Goal: Find specific page/section: Find specific page/section

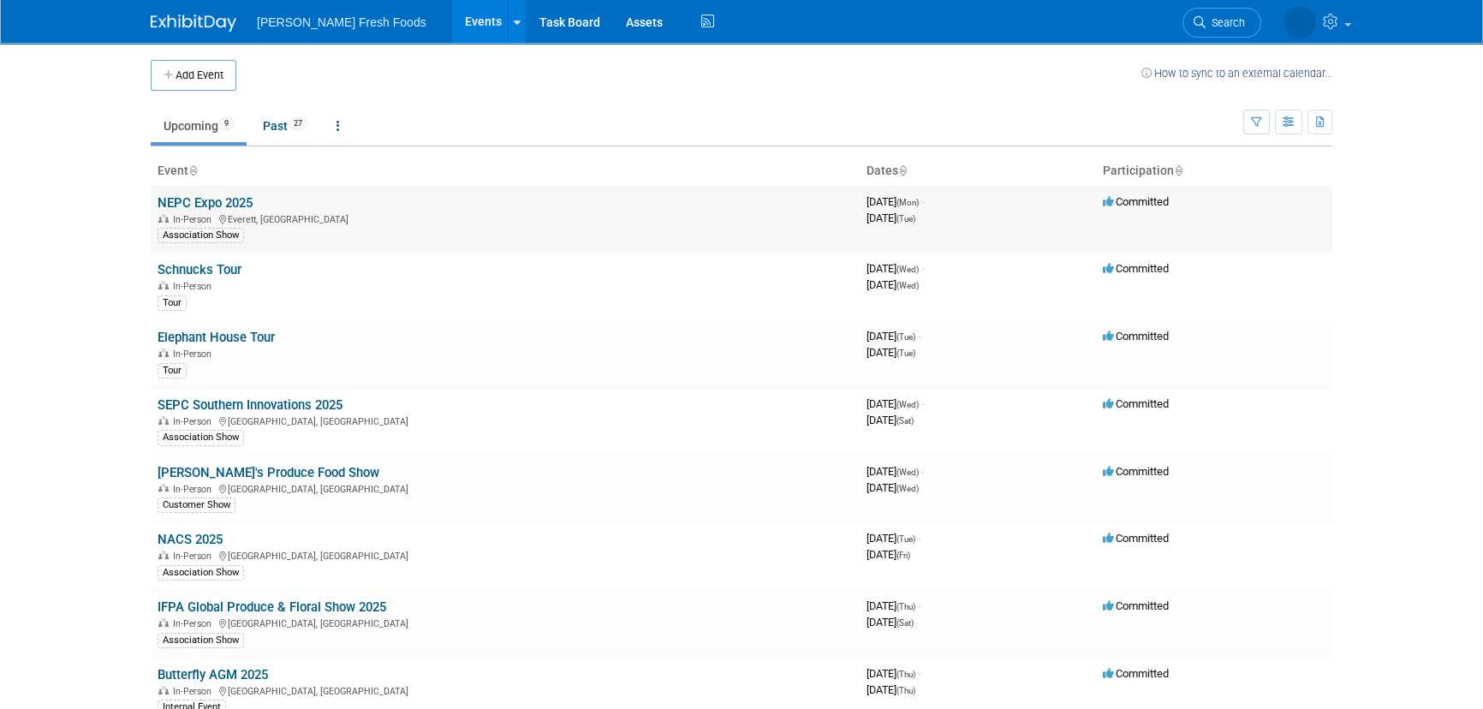
click at [235, 206] on link "NEPC Expo 2025" at bounding box center [205, 202] width 95 height 15
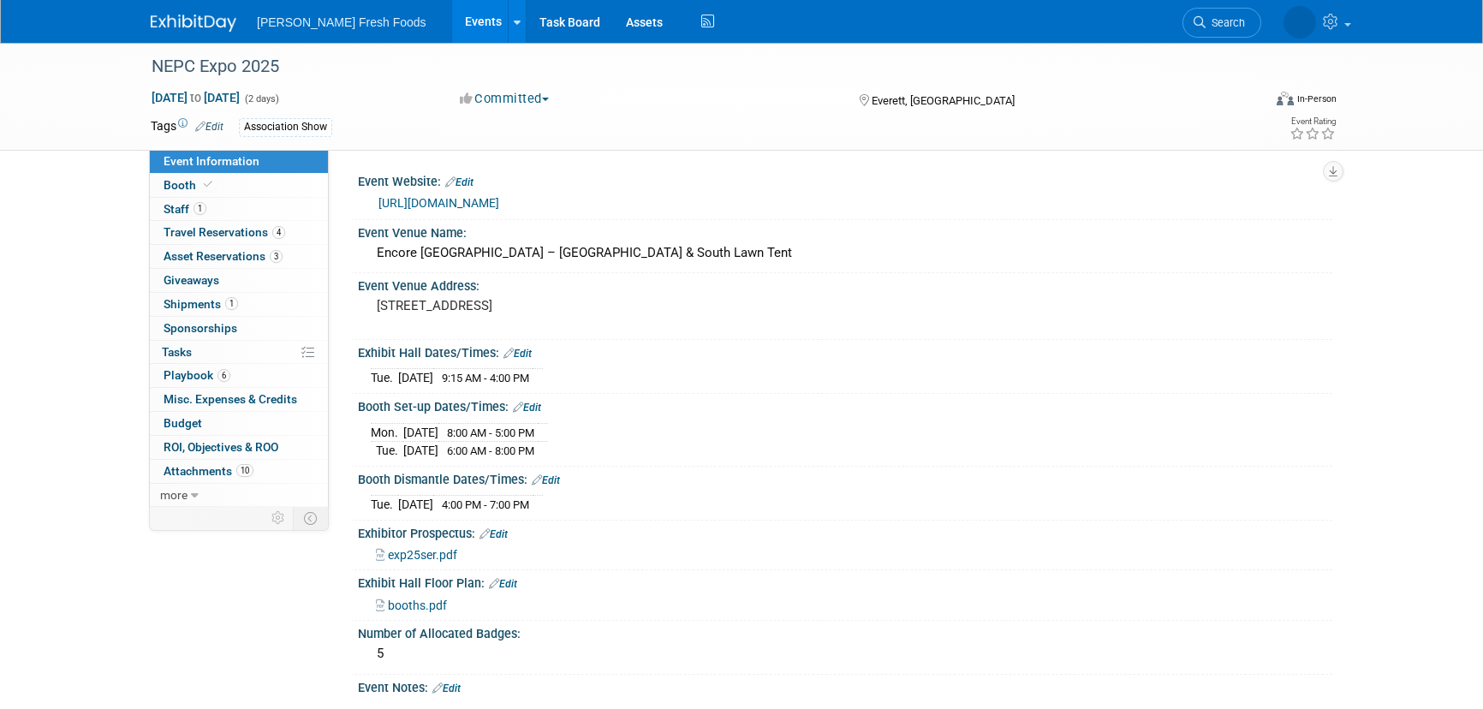
select select "Advanced Warehouse"
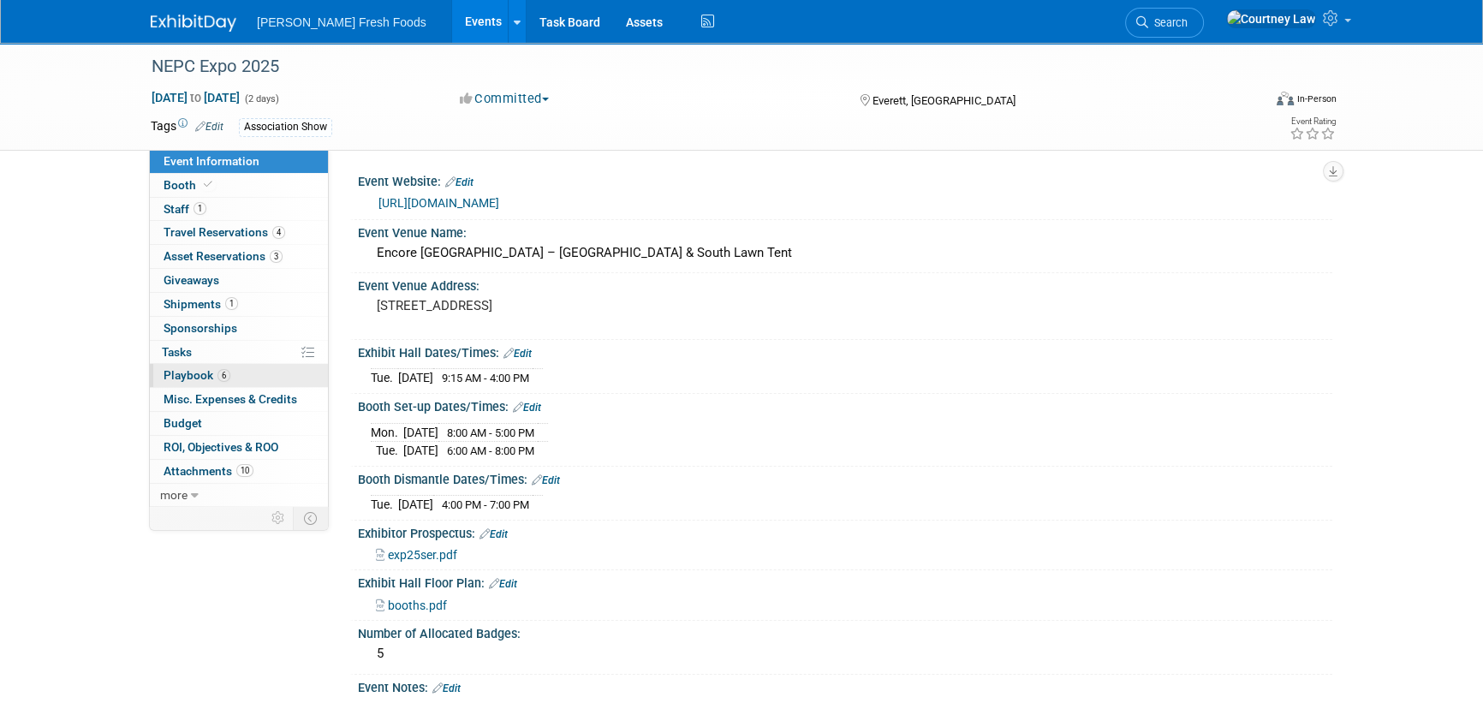
click at [248, 371] on link "6 Playbook 6" at bounding box center [239, 375] width 178 height 23
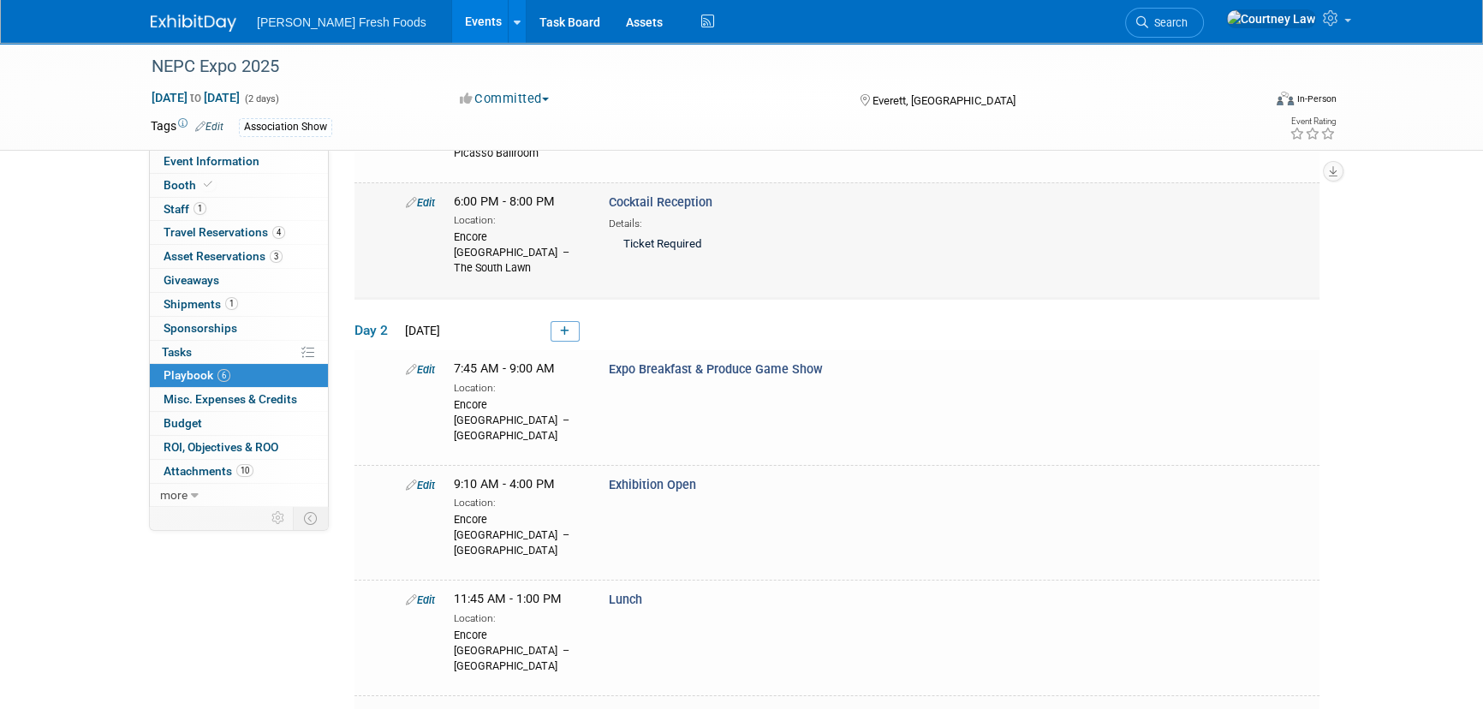
scroll to position [233, 0]
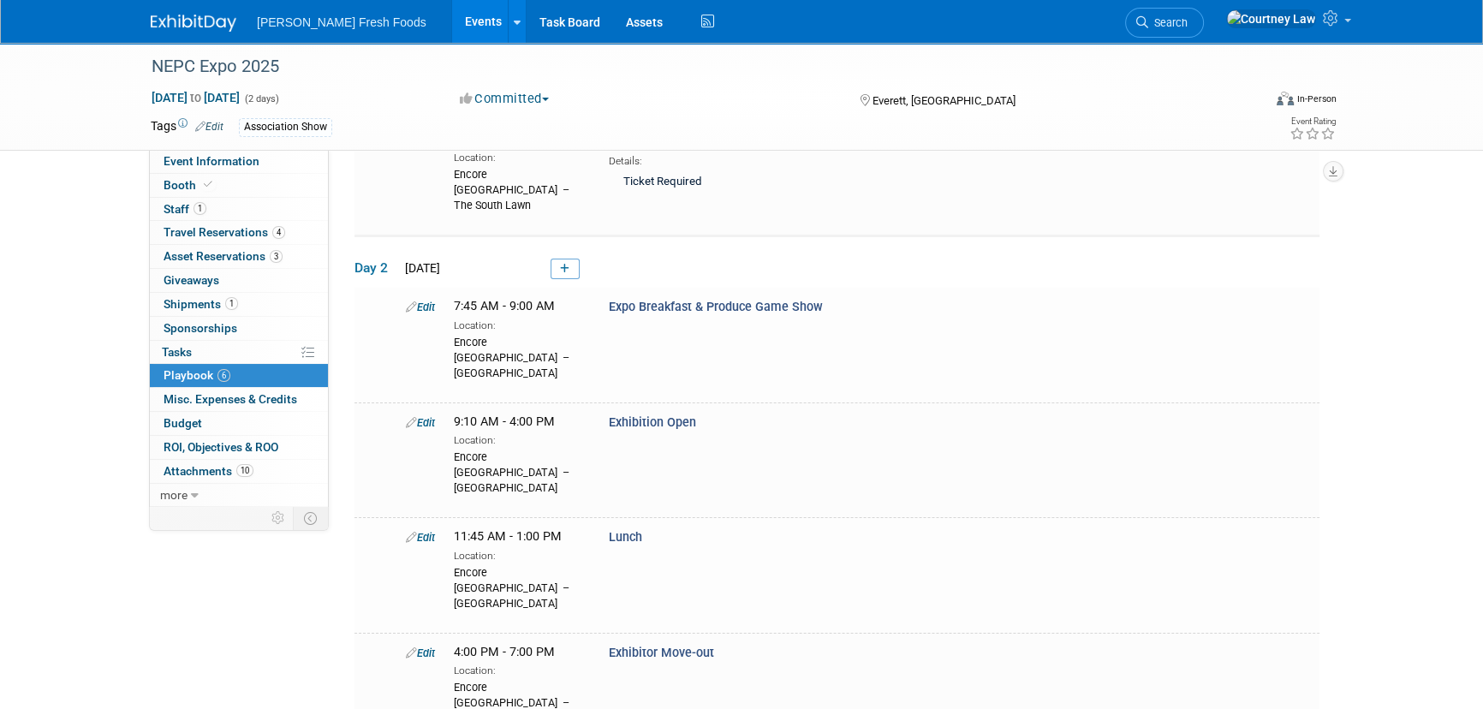
click at [1449, 319] on div "NEPC Expo 2025 Aug 18, 2025 to Aug 19, 2025 (2 days) Aug 18, 2025 to Aug 19, 20…" at bounding box center [741, 297] width 1483 height 974
click at [188, 24] on img at bounding box center [194, 23] width 86 height 17
